Goal: Task Accomplishment & Management: Manage account settings

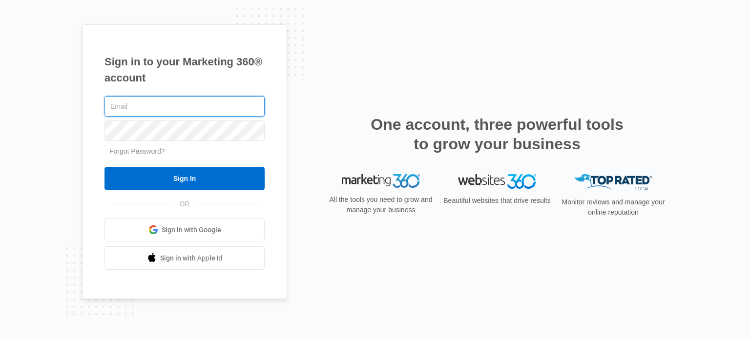
click at [136, 100] on input "text" at bounding box center [185, 106] width 160 height 21
type input "vi"
click at [196, 232] on span "Sign in with Google" at bounding box center [192, 230] width 60 height 10
click at [132, 103] on input "text" at bounding box center [185, 106] width 160 height 21
type input "villegas.verjill136@gmail.com"
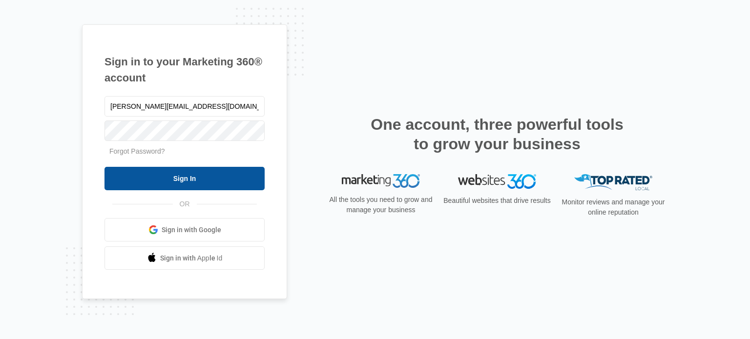
drag, startPoint x: 189, startPoint y: 181, endPoint x: 225, endPoint y: 168, distance: 38.5
click at [189, 180] on input "Sign In" at bounding box center [185, 178] width 160 height 23
